Goal: Information Seeking & Learning: Check status

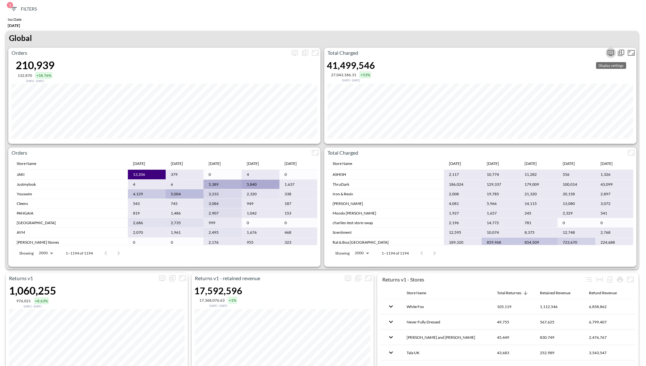
click at [612, 54] on icon "more" at bounding box center [611, 53] width 8 height 8
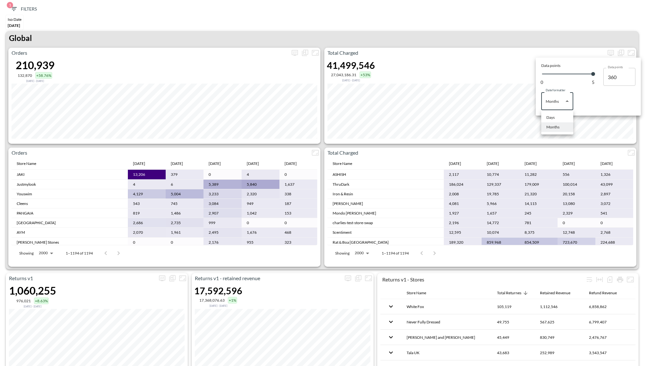
click at [563, 104] on body "BI.P.EYE, Interactive Analytics Dashboards 1 Filters Iso Date [DATE] Returns v2…" at bounding box center [323, 183] width 646 height 366
click at [549, 117] on div "Days" at bounding box center [551, 118] width 8 height 6
type input "Days"
click at [567, 102] on body "BI.P.EYE, Interactive Analytics Dashboards 1 Filters Iso Date [DATE] Returns v2…" at bounding box center [323, 183] width 646 height 366
click at [555, 119] on div "Days" at bounding box center [551, 118] width 8 height 6
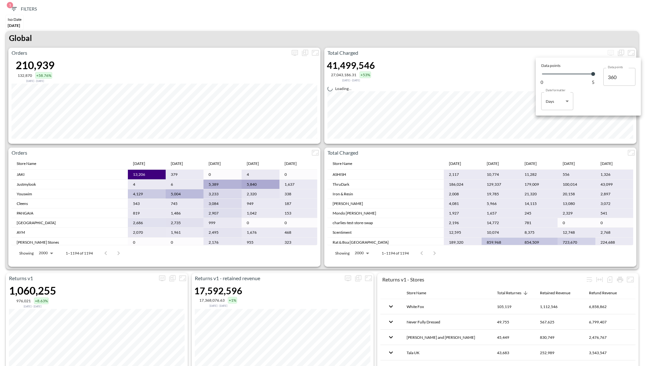
click at [563, 135] on div at bounding box center [323, 183] width 646 height 366
click at [633, 82] on div "Total Charged 41,499,546 27,043,186.31 +53% Dec 18, 2024 - May 01, 2025 Loading…" at bounding box center [480, 96] width 312 height 96
click at [612, 55] on icon "more" at bounding box center [611, 53] width 8 height 8
click at [567, 108] on body "BI.P.EYE, Interactive Analytics Dashboards 1 Filters Iso Date [DATE] Returns v2…" at bounding box center [323, 183] width 646 height 366
click at [553, 118] on div "Days" at bounding box center [551, 118] width 8 height 6
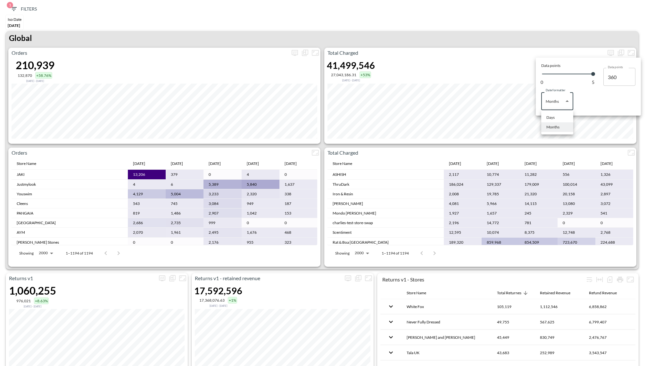
type input "Days"
type input "134"
click at [442, 17] on div at bounding box center [323, 183] width 646 height 366
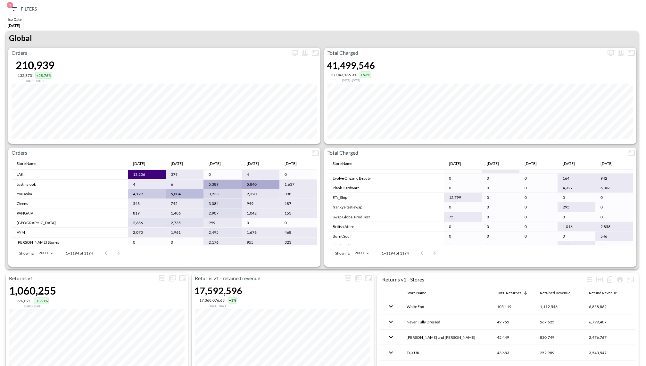
scroll to position [3204, 0]
